Goal: Information Seeking & Learning: Learn about a topic

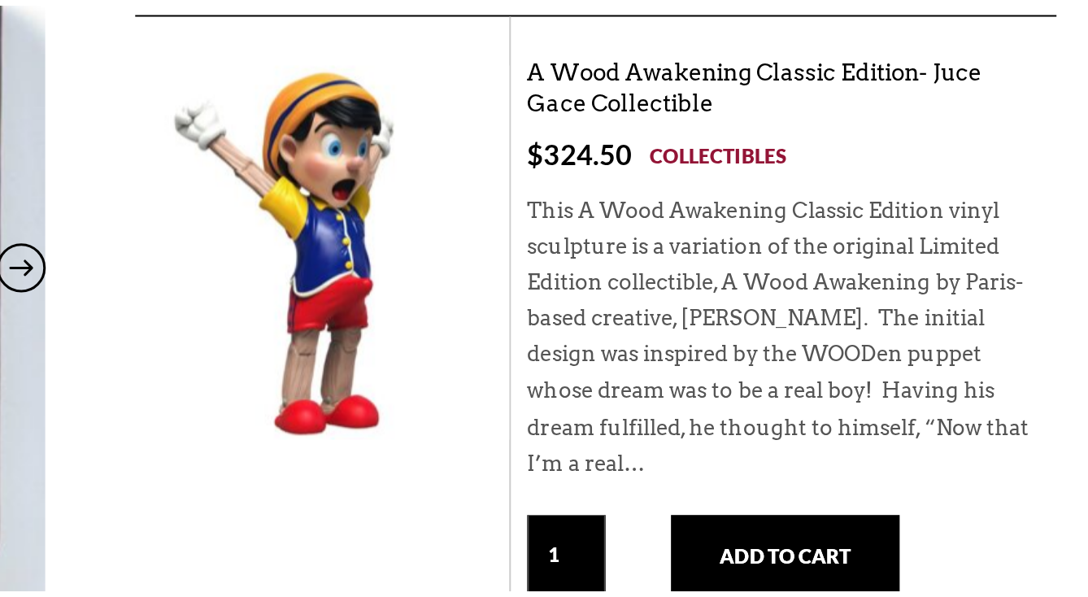
scroll to position [87, 0]
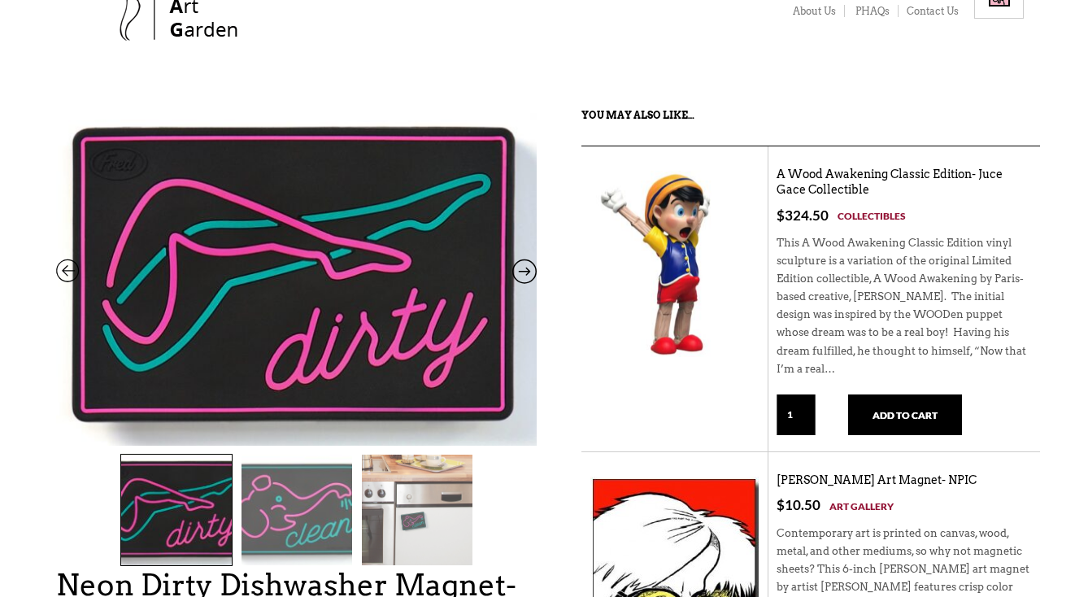
click at [905, 309] on div "This A Wood Awakening Classic Edition vinyl sculpture is a variation of the ori…" at bounding box center [904, 310] width 255 height 170
drag, startPoint x: 901, startPoint y: 325, endPoint x: 970, endPoint y: 364, distance: 79.8
click at [970, 364] on div "This A Wood Awakening Classic Edition vinyl sculpture is a variation of the ori…" at bounding box center [904, 310] width 255 height 170
click at [881, 286] on div "This A Wood Awakening Classic Edition vinyl sculpture is a variation of the ori…" at bounding box center [904, 310] width 255 height 170
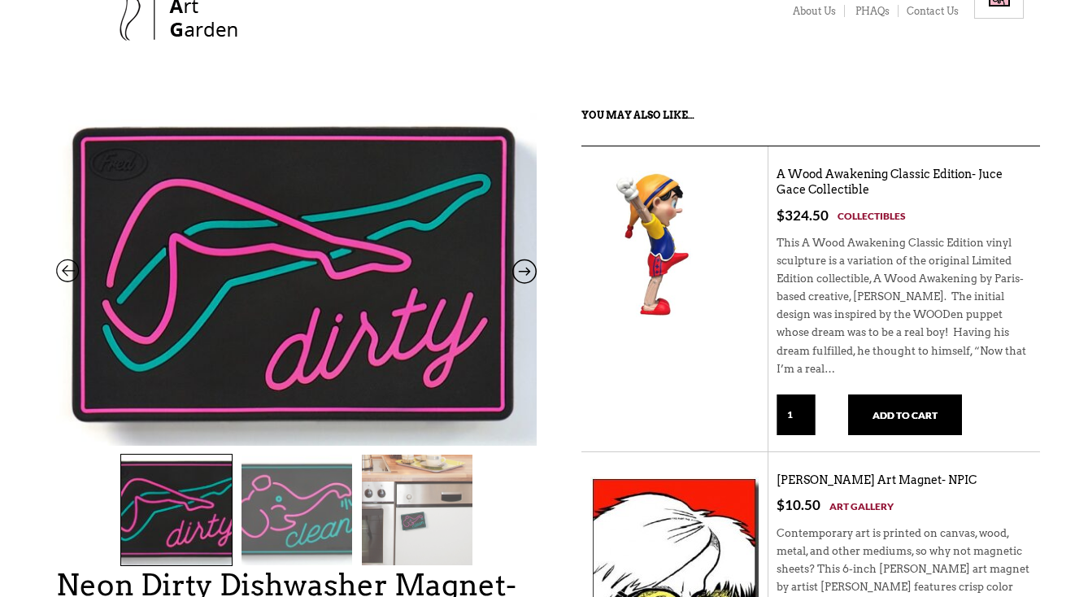
click at [672, 262] on img at bounding box center [655, 244] width 146 height 146
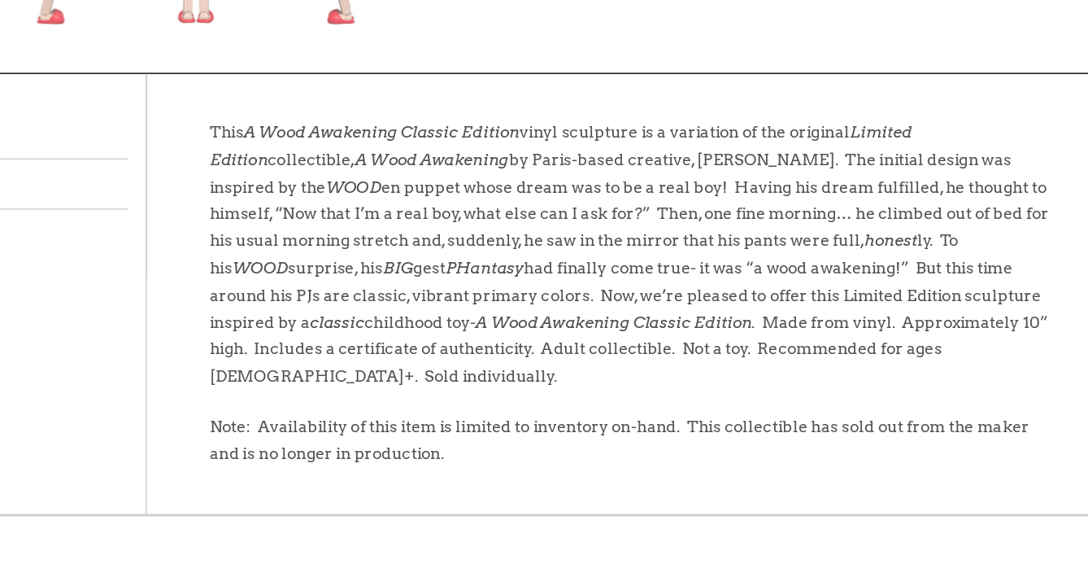
scroll to position [564, 0]
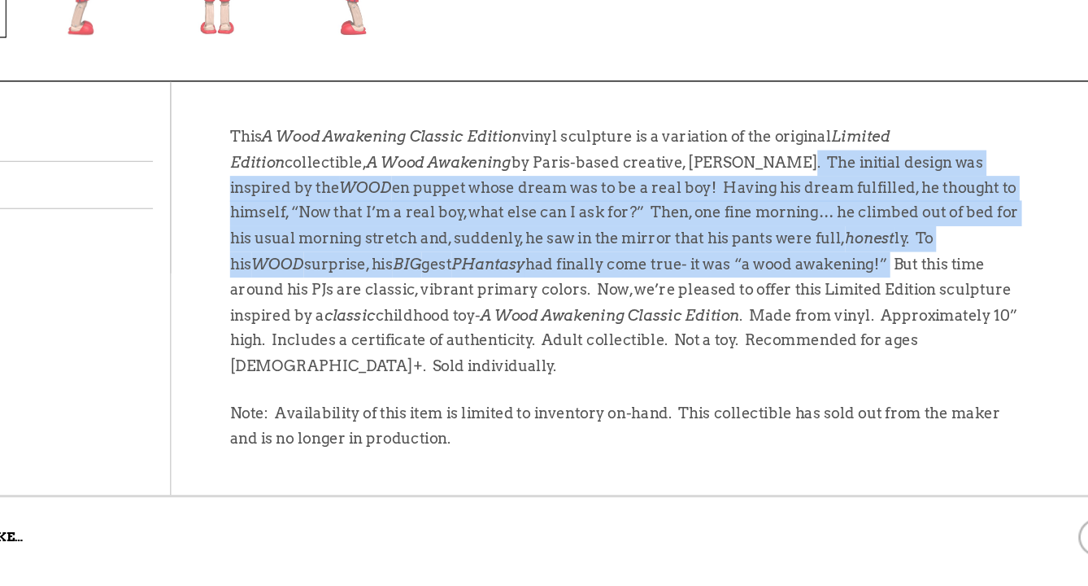
drag, startPoint x: 544, startPoint y: 120, endPoint x: 580, endPoint y: 198, distance: 85.2
click at [580, 198] on p "This A Wood Awakening Classic Edition vinyl sculpture is a variation of the ori…" at bounding box center [635, 288] width 602 height 210
copy p "The initial design was inspired by the WOOD en puppet whose dream was to be a r…"
